Goal: Task Accomplishment & Management: Complete application form

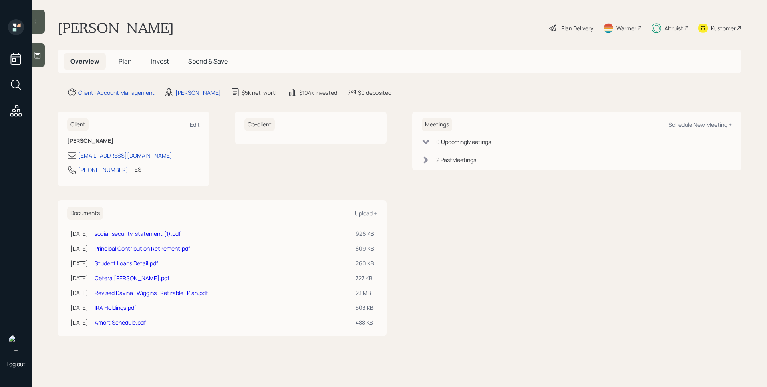
click at [130, 64] on h5 "Plan" at bounding box center [125, 61] width 26 height 17
